Goal: Task Accomplishment & Management: Manage account settings

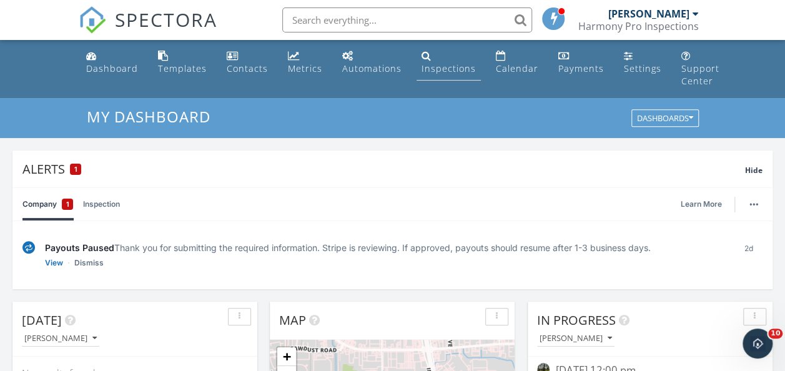
click at [428, 57] on link "Inspections" at bounding box center [449, 63] width 64 height 36
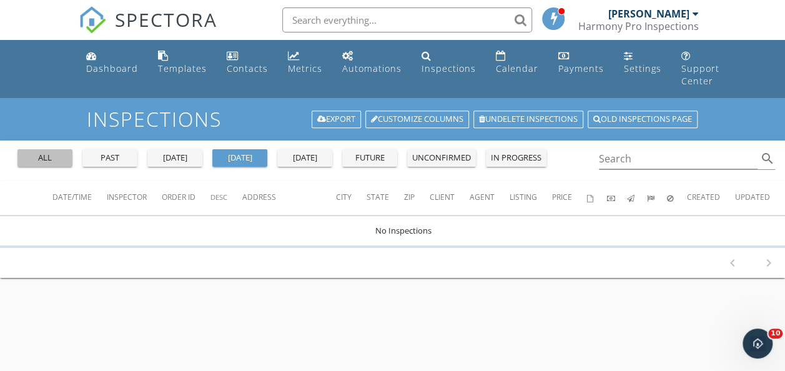
click at [39, 159] on div "all" at bounding box center [44, 158] width 45 height 12
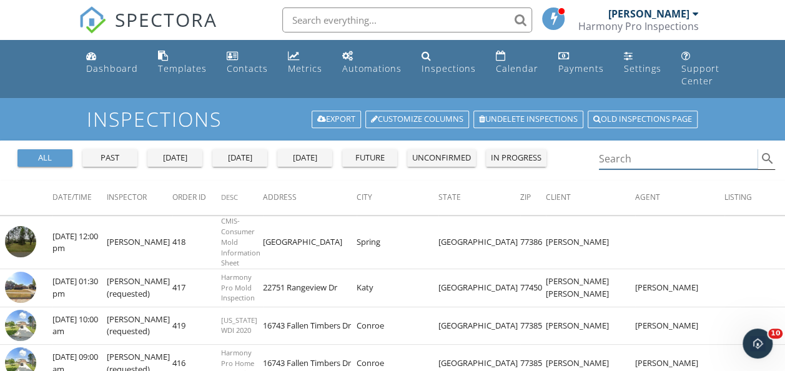
click at [639, 162] on input "Search" at bounding box center [678, 159] width 159 height 21
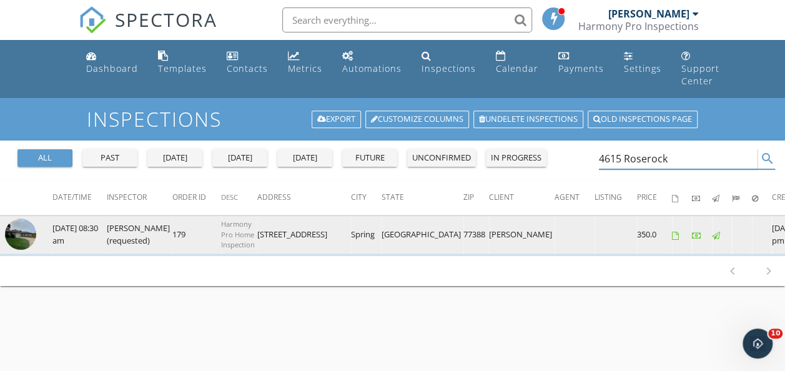
type input "4615 Roserock"
click at [30, 231] on img at bounding box center [20, 234] width 31 height 31
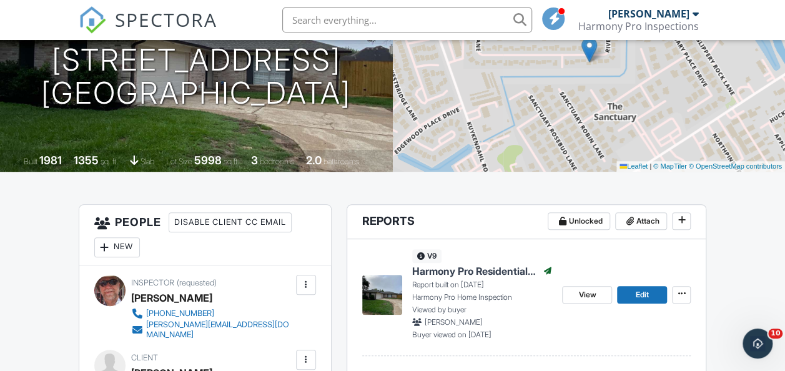
scroll to position [250, 0]
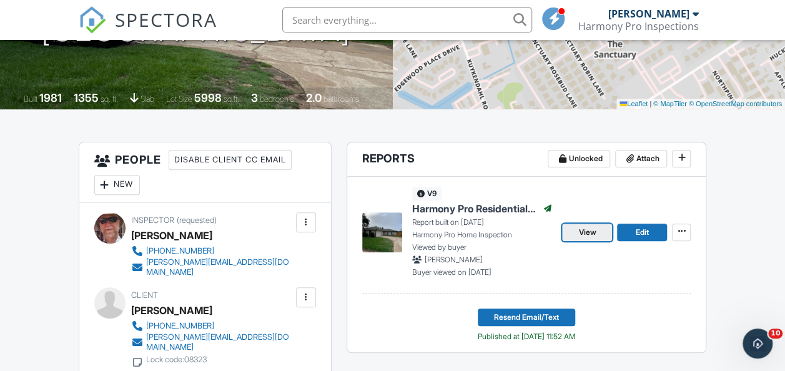
click at [587, 230] on span "View" at bounding box center [586, 232] width 17 height 12
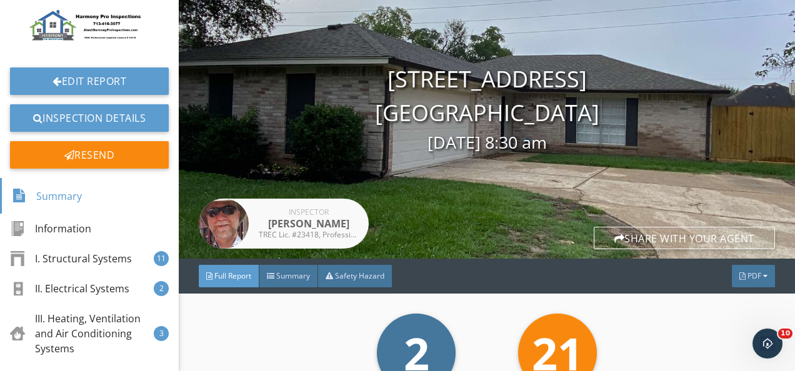
scroll to position [125, 0]
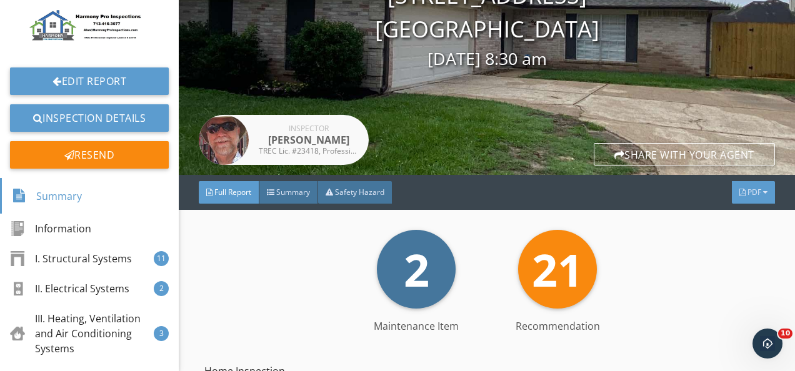
click at [743, 184] on div "PDF" at bounding box center [752, 192] width 43 height 22
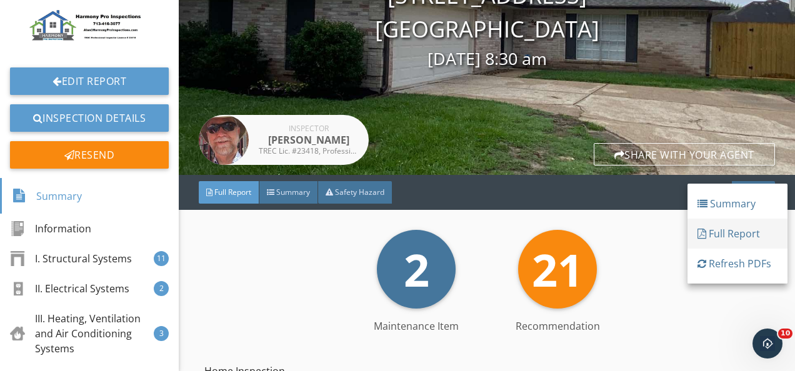
click at [743, 231] on div "Full Report" at bounding box center [737, 233] width 80 height 15
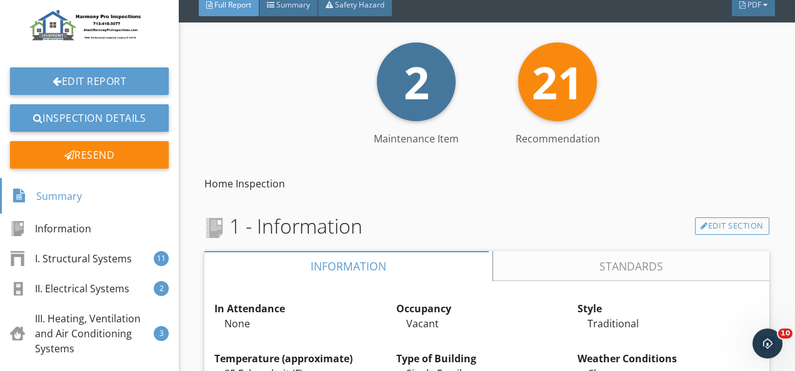
scroll to position [0, 0]
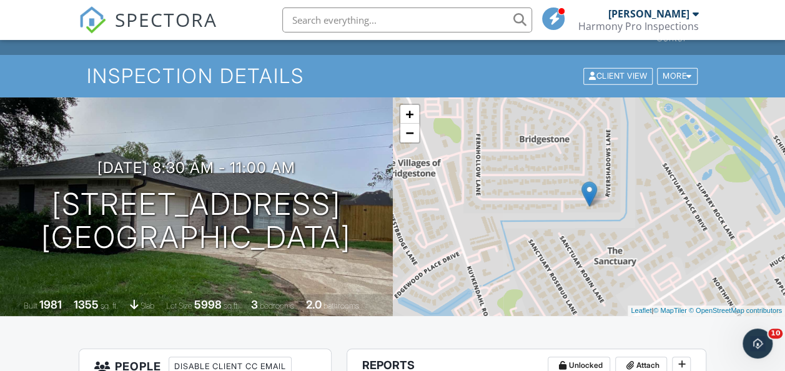
scroll to position [62, 0]
